Goal: Task Accomplishment & Management: Manage account settings

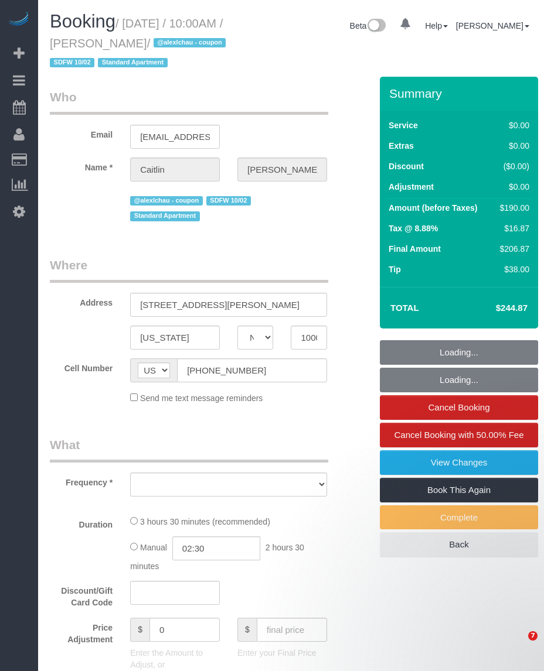
select select "NY"
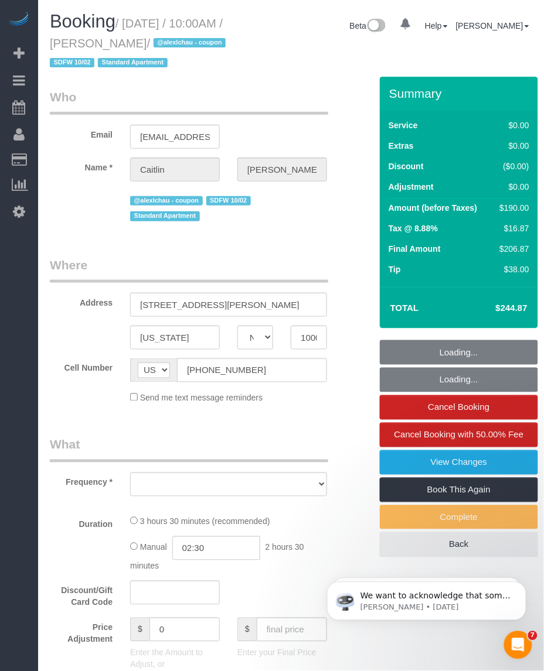
select select "object:827"
select select "1"
select select "2"
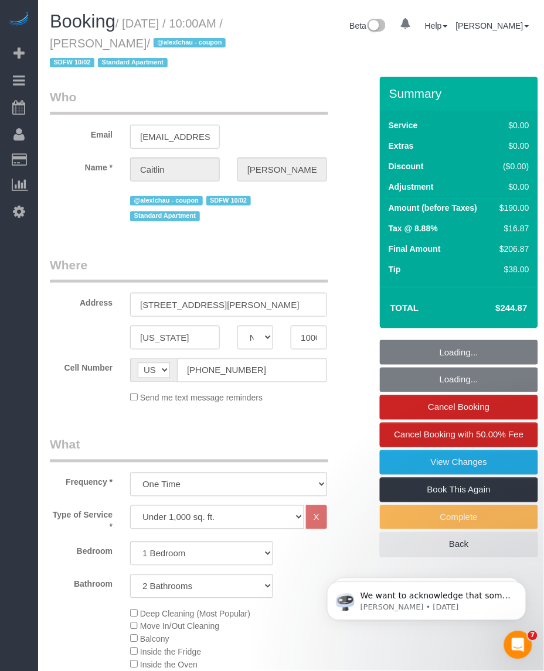
scroll to position [366, 0]
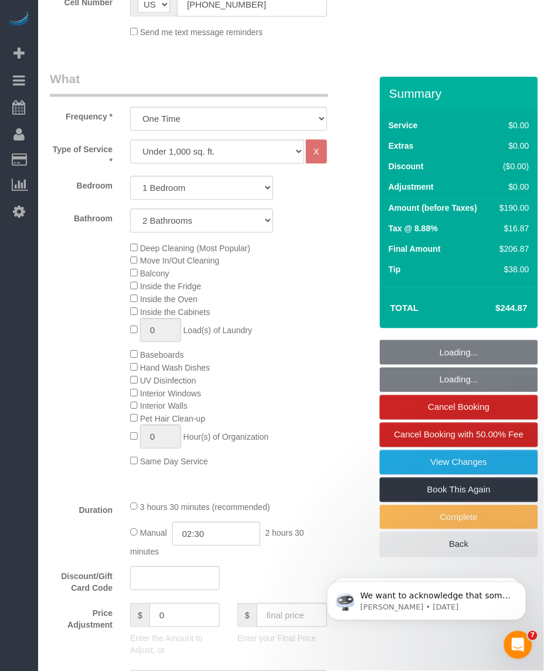
select select "string:stripe-pm_1SDc9W4VGloSiKo7EIirBUDc"
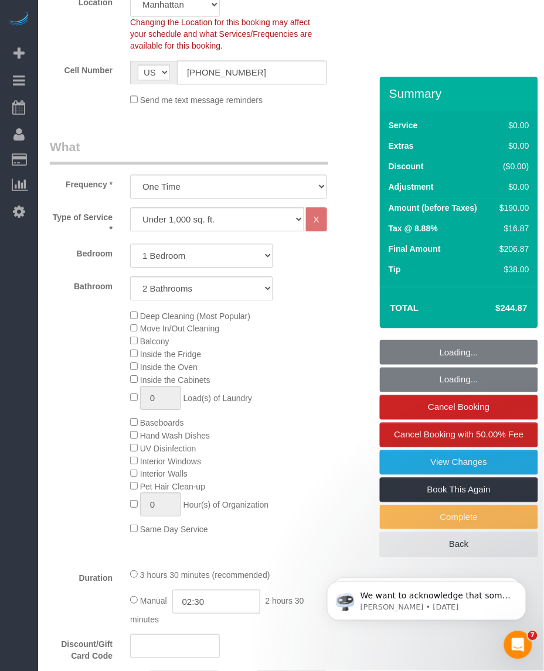
select select "spot1"
select select "number:58"
select select "number:72"
select select "number:15"
select select "number:5"
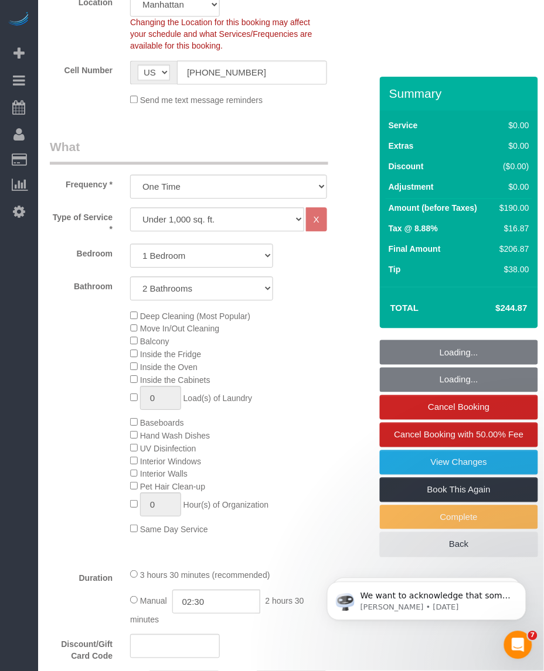
select select "object:1086"
select select "1"
select select "2"
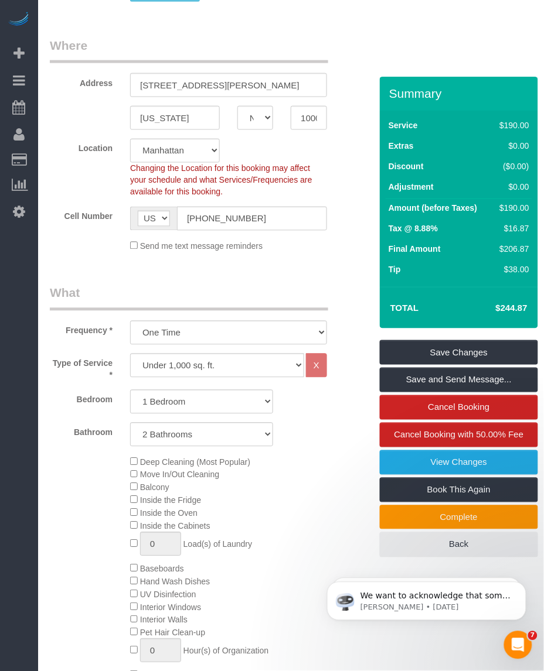
scroll to position [146, 0]
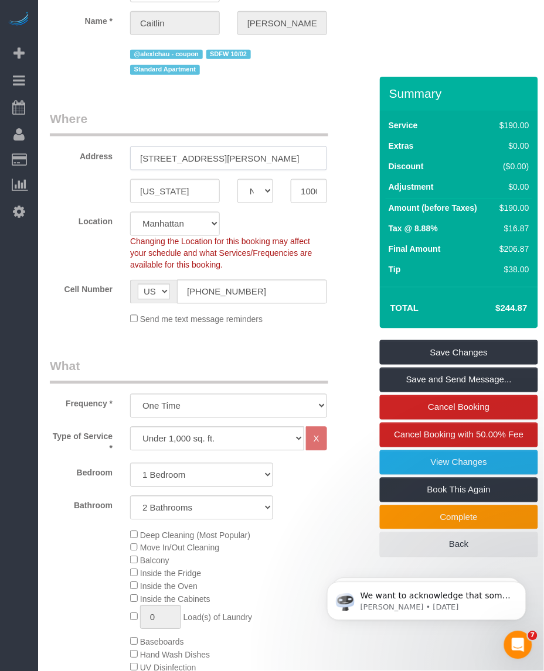
drag, startPoint x: 246, startPoint y: 187, endPoint x: 135, endPoint y: 186, distance: 110.8
click at [135, 170] on input "[STREET_ADDRESS][PERSON_NAME]" at bounding box center [228, 158] width 197 height 24
click at [301, 203] on input "10003" at bounding box center [309, 191] width 36 height 24
click at [318, 203] on input "10003" at bounding box center [309, 191] width 36 height 24
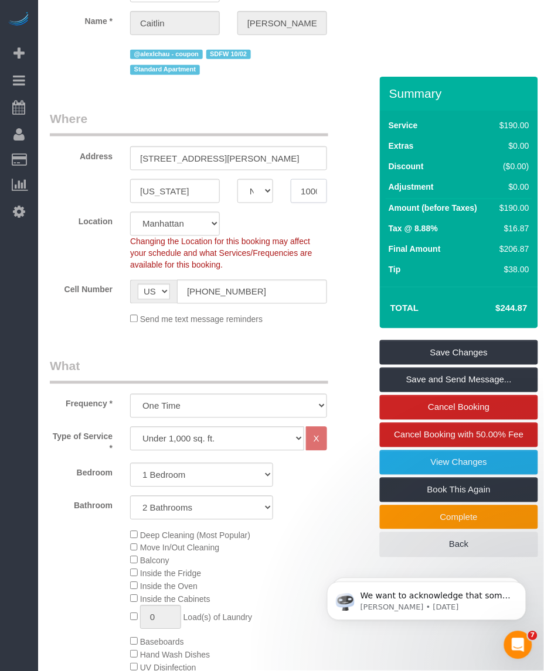
scroll to position [0, 8]
click at [318, 203] on input "10003" at bounding box center [309, 191] width 36 height 24
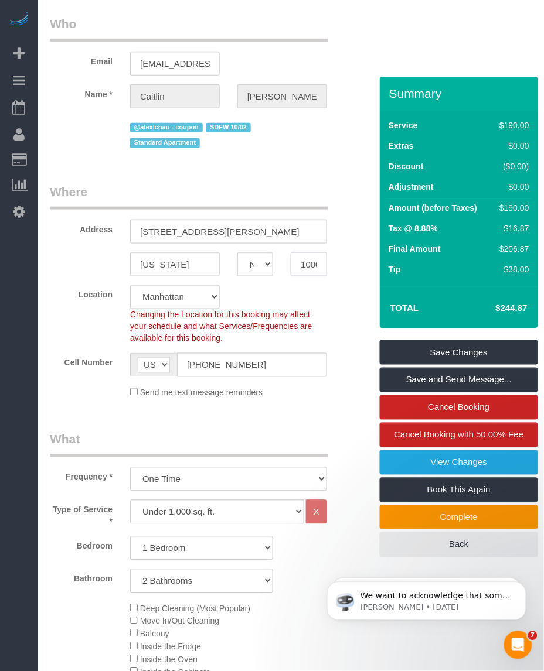
scroll to position [0, 0]
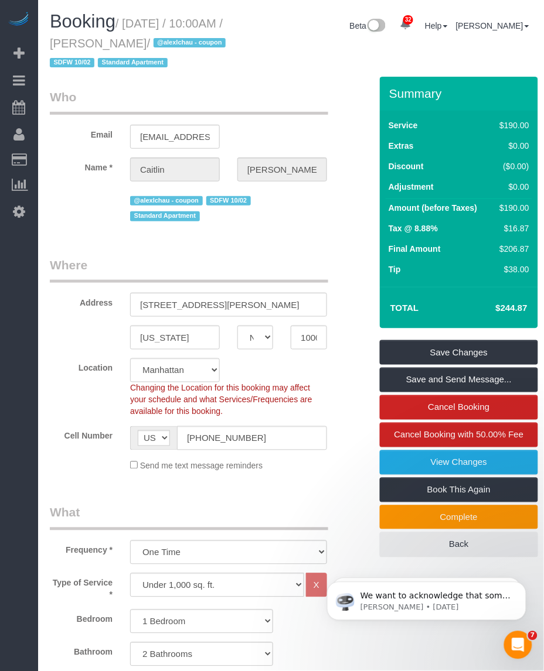
drag, startPoint x: 107, startPoint y: 43, endPoint x: 174, endPoint y: 41, distance: 66.8
click at [174, 41] on small "/ [DATE] / 10:00AM / [PERSON_NAME] / @alexlchau - coupon SDFW 10/02 Standard Ap…" at bounding box center [139, 43] width 179 height 53
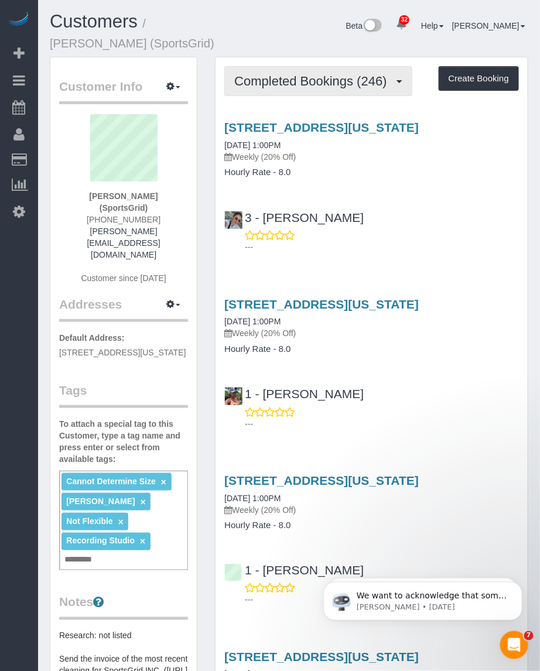
drag, startPoint x: 337, startPoint y: 78, endPoint x: 331, endPoint y: 81, distance: 6.6
click at [337, 78] on span "Completed Bookings (246)" at bounding box center [313, 81] width 158 height 15
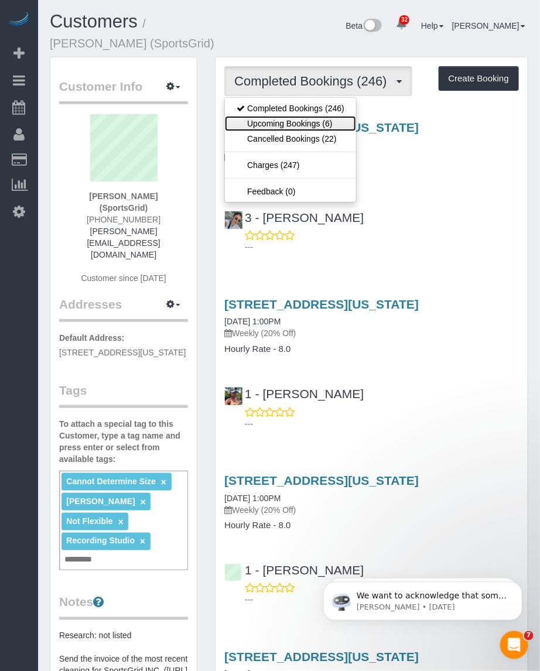
click at [282, 121] on link "Upcoming Bookings (6)" at bounding box center [290, 123] width 131 height 15
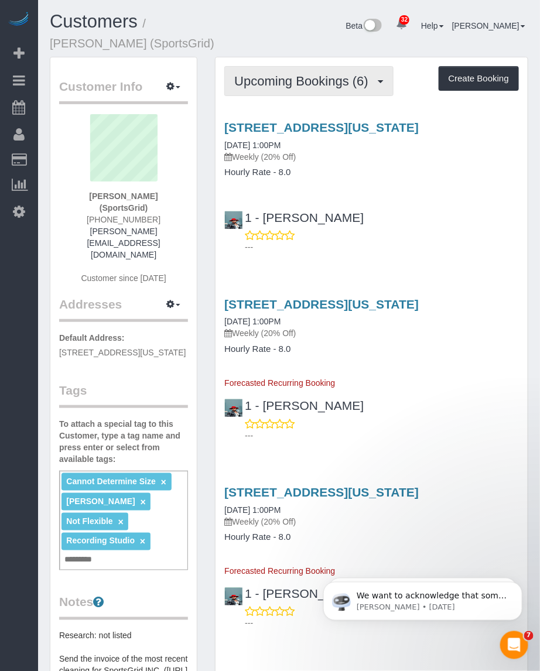
click at [331, 77] on span "Upcoming Bookings (6)" at bounding box center [304, 81] width 140 height 15
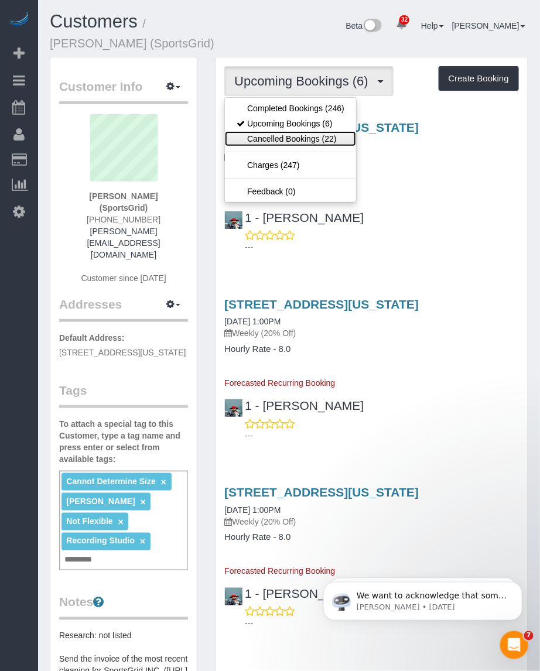
click at [309, 134] on link "Cancelled Bookings (22)" at bounding box center [290, 138] width 131 height 15
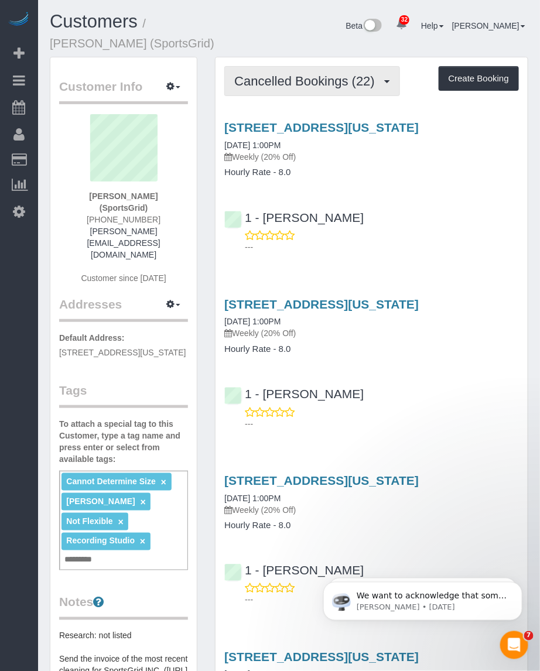
click at [301, 92] on button "Cancelled Bookings (22)" at bounding box center [312, 81] width 176 height 30
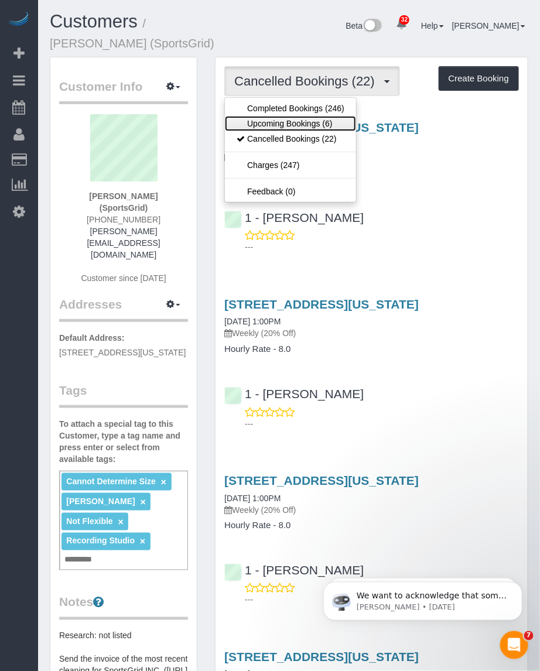
click at [288, 117] on link "Upcoming Bookings (6)" at bounding box center [290, 123] width 131 height 15
